Goal: Obtain resource: Download file/media

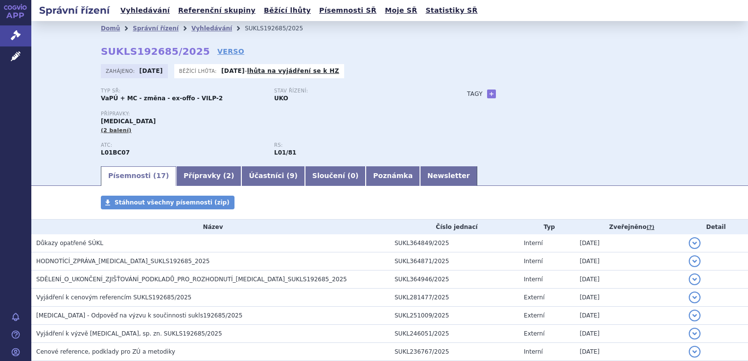
click at [126, 262] on span "HODNOTÍCÍ_ZPRÁVA_ONUREG_SUKLS192685_2025" at bounding box center [123, 261] width 174 height 7
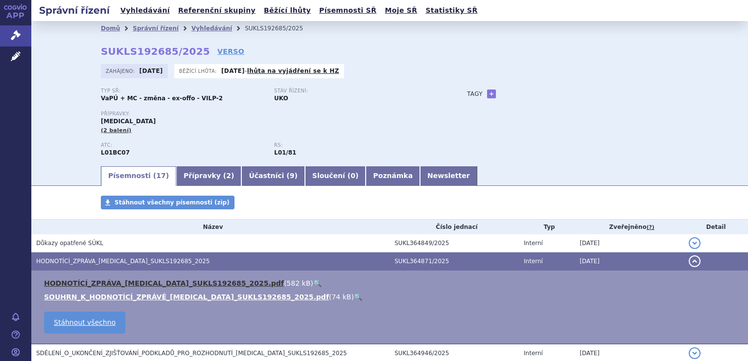
click at [127, 285] on link "HODNOTÍCÍ_ZPRÁVA_ONUREG_SUKLS192685_2025.pdf" at bounding box center [164, 284] width 240 height 8
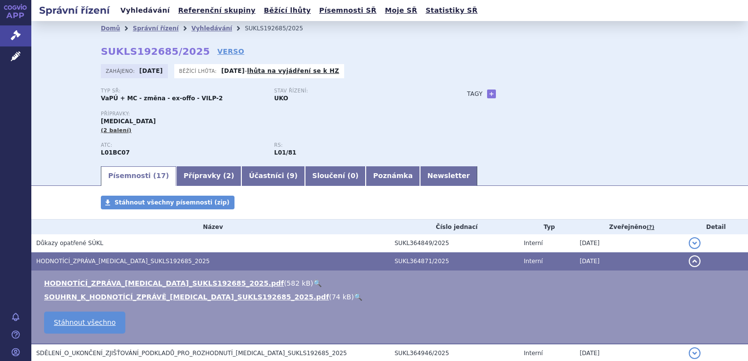
click at [131, 11] on link "Vyhledávání" at bounding box center [145, 10] width 55 height 13
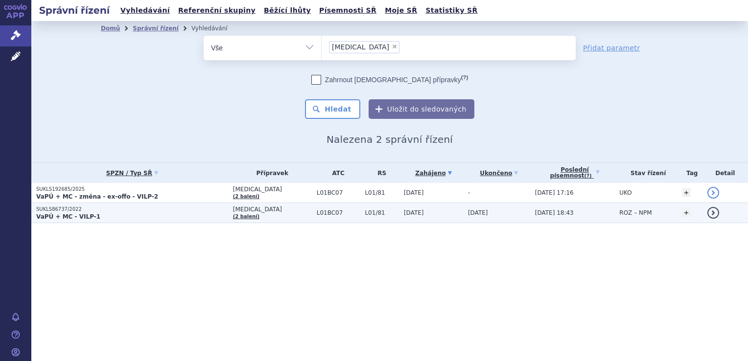
click at [65, 217] on strong "VaPÚ + MC - VILP-1" at bounding box center [68, 217] width 64 height 7
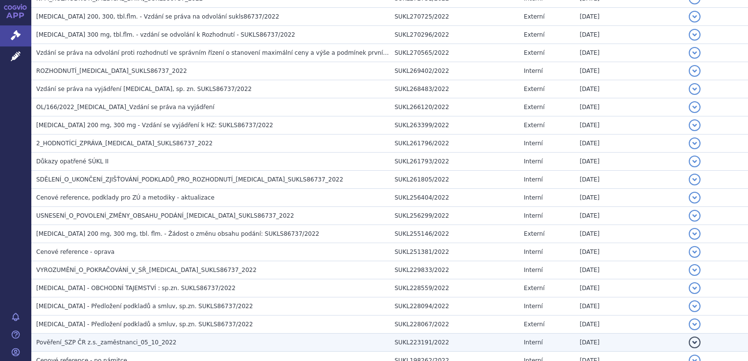
scroll to position [196, 0]
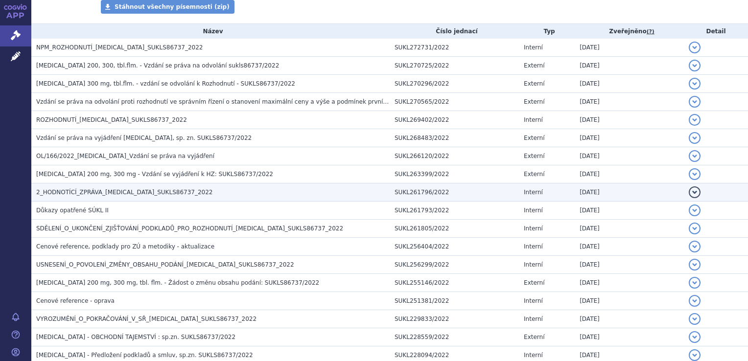
click at [148, 193] on span "2_HODNOTÍCÍ_ZPRÁVA_ONUREG_SUKLS86737_2022" at bounding box center [124, 192] width 177 height 7
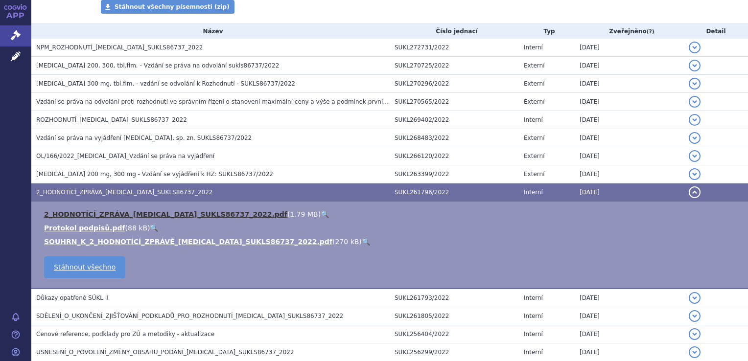
click at [161, 215] on link "2_HODNOTÍCÍ_ZPRÁVA_ONUREG_SUKLS86737_2022.pdf" at bounding box center [165, 215] width 243 height 8
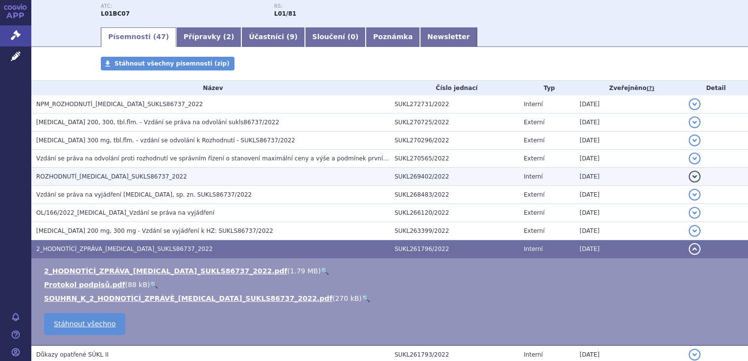
scroll to position [98, 0]
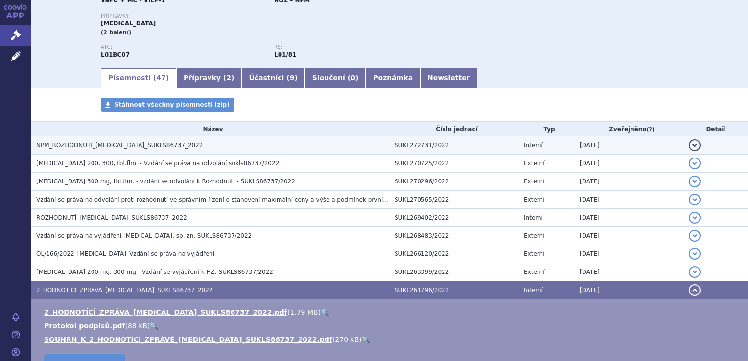
click at [143, 148] on span "NPM_ROZHODNUTÍ_ONUREG_SUKLS86737_2022" at bounding box center [119, 145] width 167 height 7
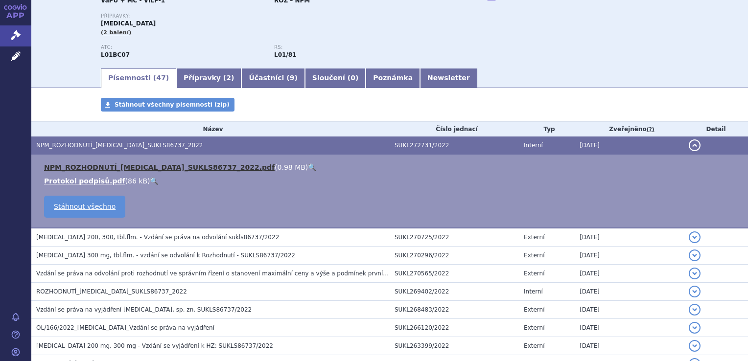
click at [147, 169] on link "NPM_ROZHODNUTÍ_ONUREG_SUKLS86737_2022.pdf" at bounding box center [159, 168] width 231 height 8
